Goal: Transaction & Acquisition: Book appointment/travel/reservation

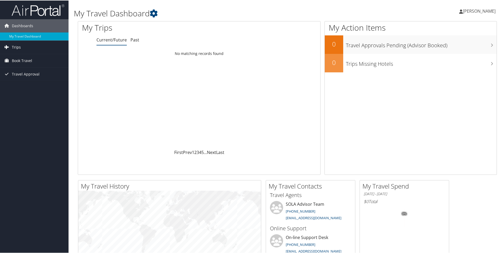
click at [13, 46] on span "Trips" at bounding box center [16, 46] width 9 height 13
click at [25, 82] on span "Book Travel" at bounding box center [22, 83] width 20 height 13
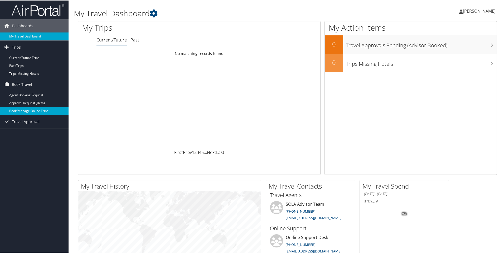
click at [30, 110] on link "Book/Manage Online Trips" at bounding box center [34, 110] width 69 height 8
